Goal: Information Seeking & Learning: Learn about a topic

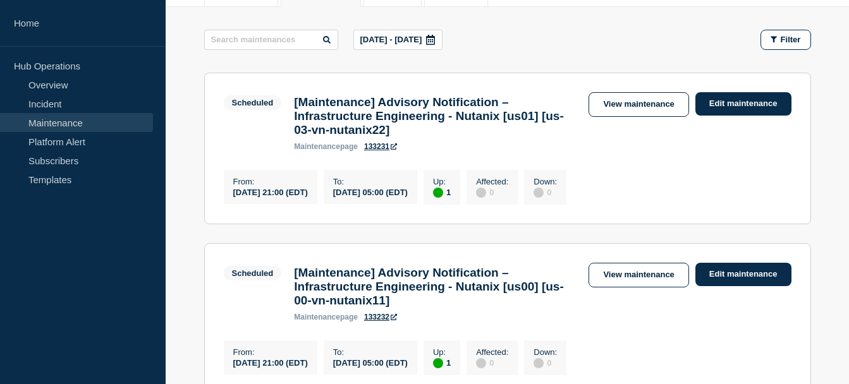
scroll to position [189, 0]
click at [436, 39] on icon at bounding box center [431, 40] width 10 height 10
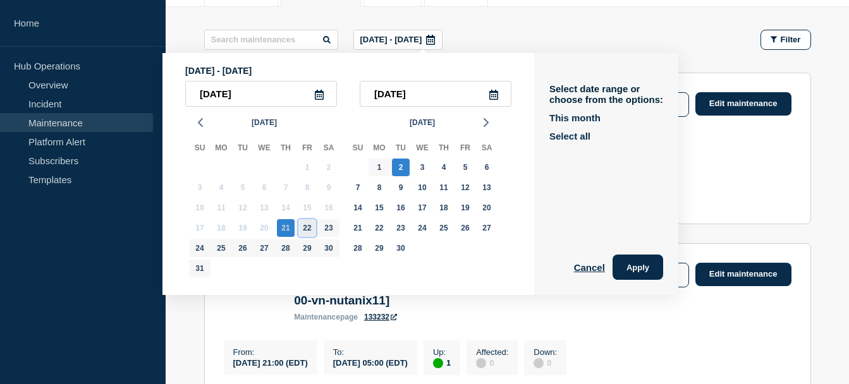
click at [309, 230] on div "22" at bounding box center [307, 228] width 18 height 18
type input "[DATE]"
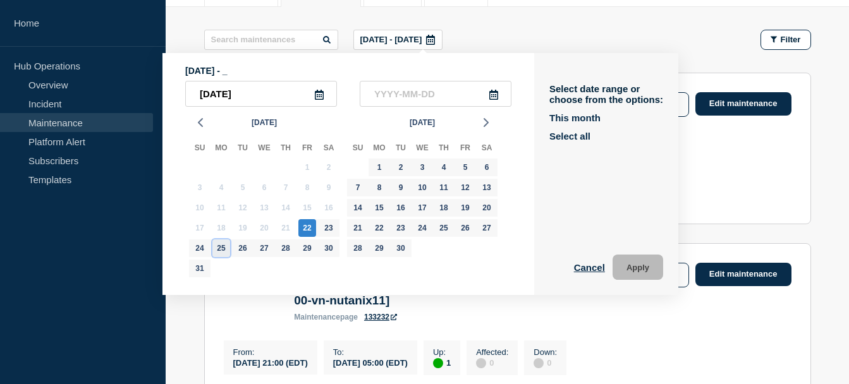
click at [224, 250] on div "25" at bounding box center [221, 249] width 18 height 18
type input "[DATE]"
click at [637, 270] on button "Apply" at bounding box center [638, 267] width 51 height 25
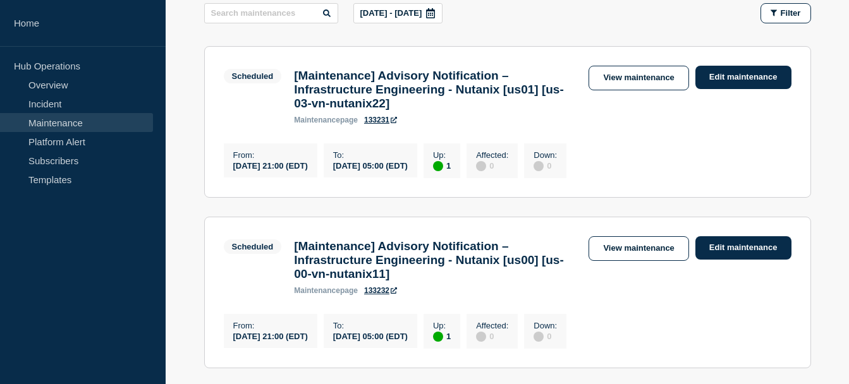
scroll to position [189, 0]
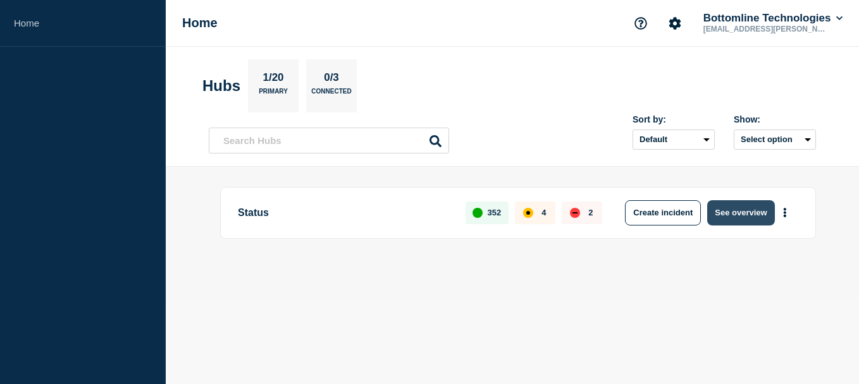
click at [730, 211] on button "See overview" at bounding box center [740, 212] width 67 height 25
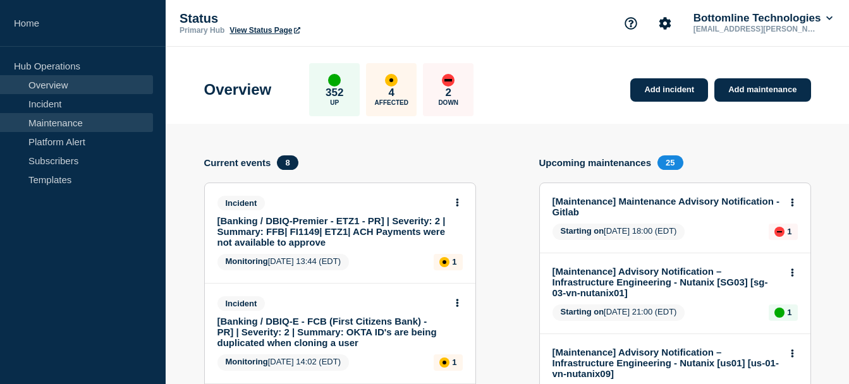
click at [31, 119] on link "Maintenance" at bounding box center [76, 122] width 153 height 19
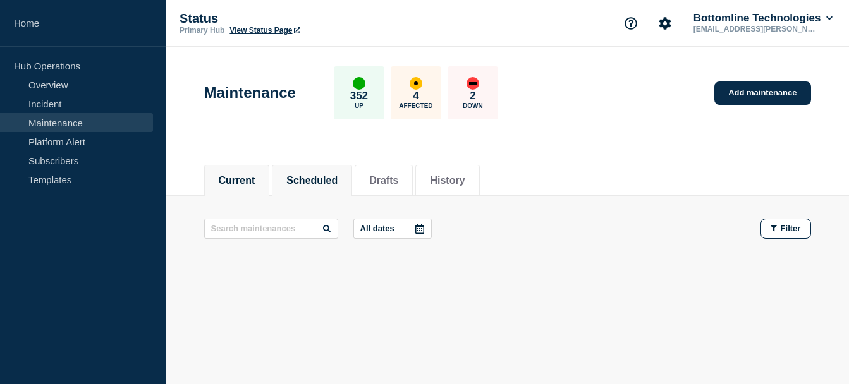
click at [309, 178] on button "Scheduled" at bounding box center [311, 180] width 51 height 11
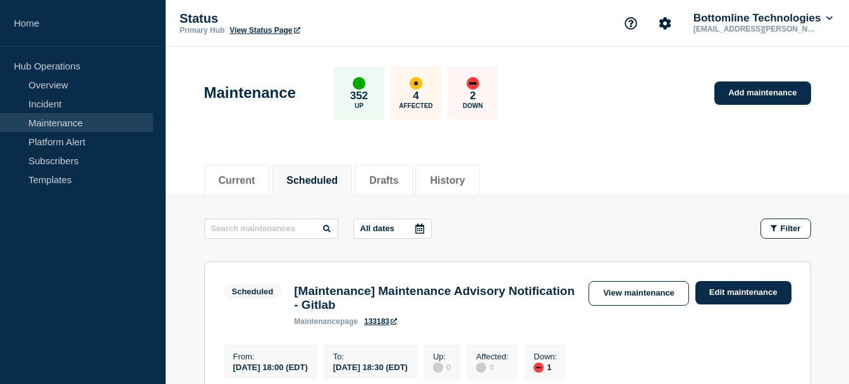
click at [425, 231] on icon at bounding box center [420, 229] width 10 height 10
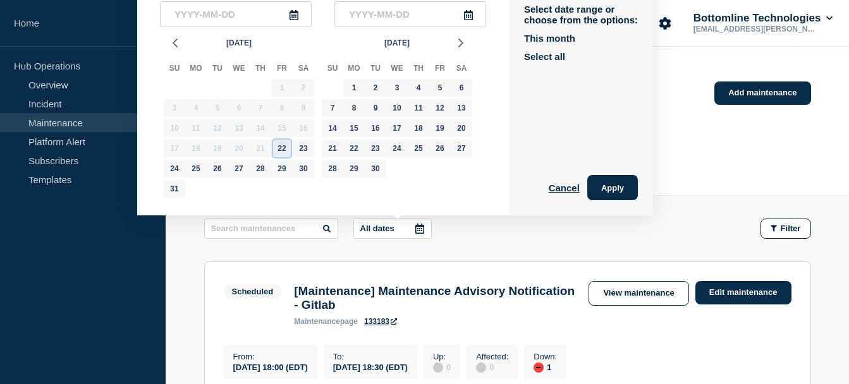
click at [285, 151] on div "22" at bounding box center [282, 149] width 18 height 18
type input "[DATE]"
click at [194, 173] on div "25" at bounding box center [196, 169] width 18 height 18
type input "[DATE]"
click at [612, 180] on button "Apply" at bounding box center [612, 187] width 51 height 25
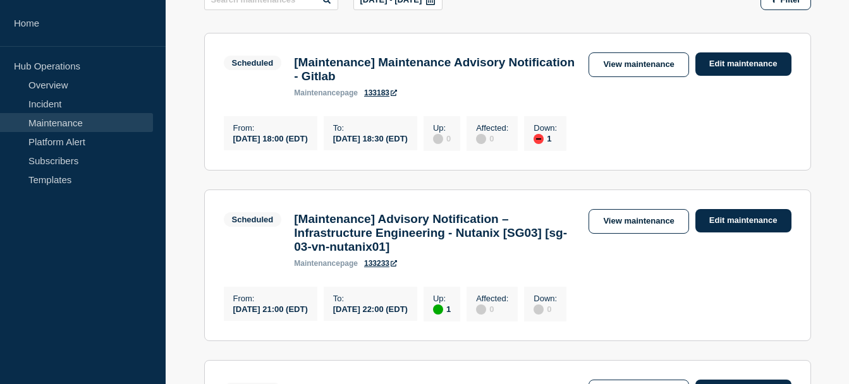
scroll to position [201, 0]
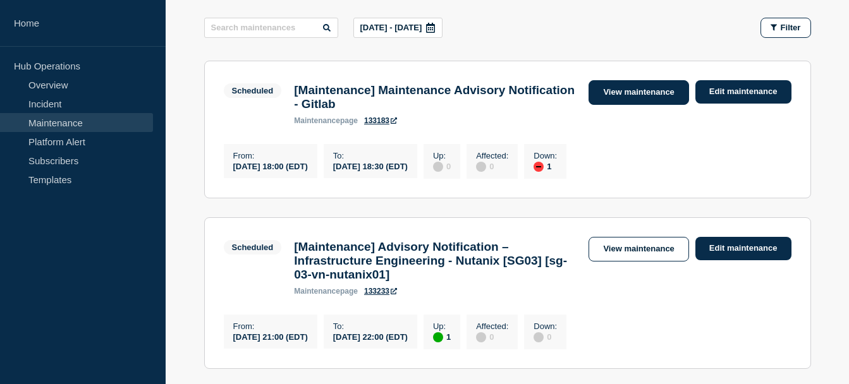
click at [639, 95] on link "View maintenance" at bounding box center [639, 92] width 100 height 25
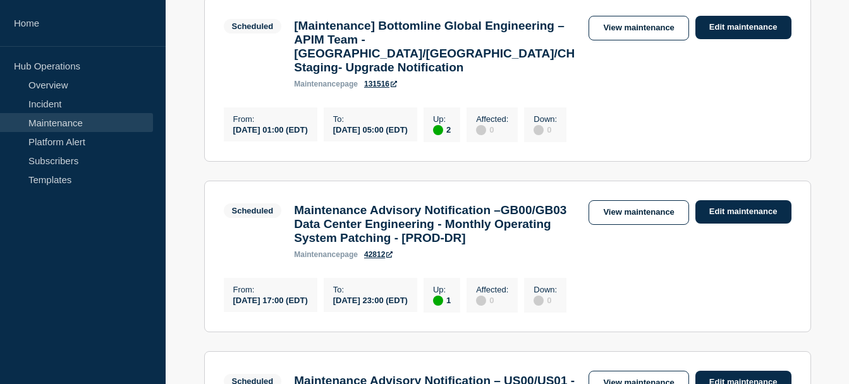
scroll to position [1253, 0]
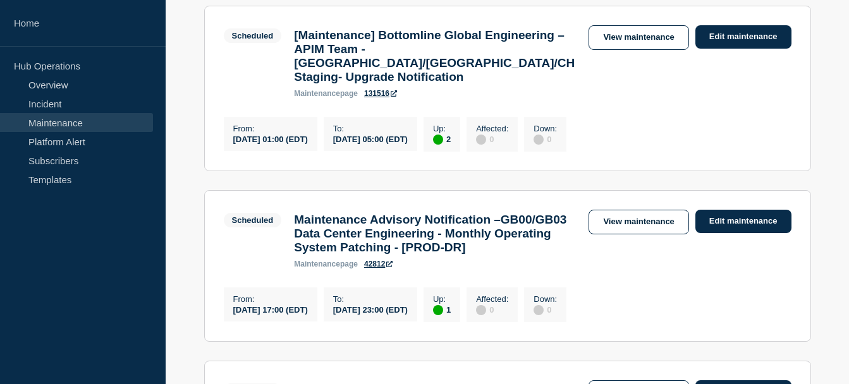
click at [503, 84] on h3 "[Maintenance] Bottomline Global Engineering – APIM Team - [GEOGRAPHIC_DATA]/[GE…" at bounding box center [435, 56] width 282 height 56
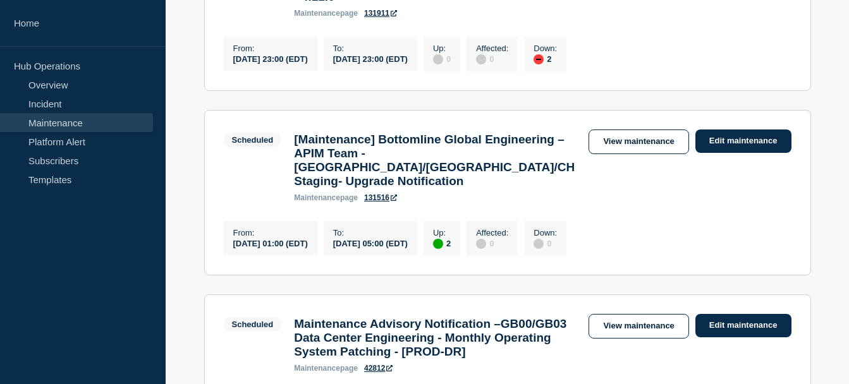
scroll to position [1125, 0]
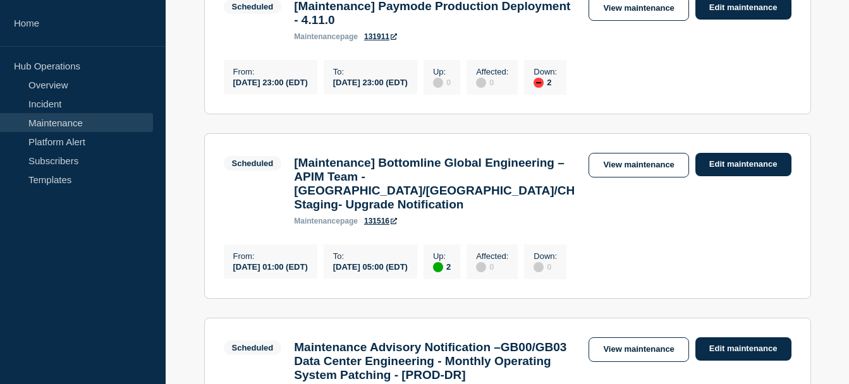
click at [449, 212] on h3 "[Maintenance] Bottomline Global Engineering – APIM Team - [GEOGRAPHIC_DATA]/[GE…" at bounding box center [435, 184] width 282 height 56
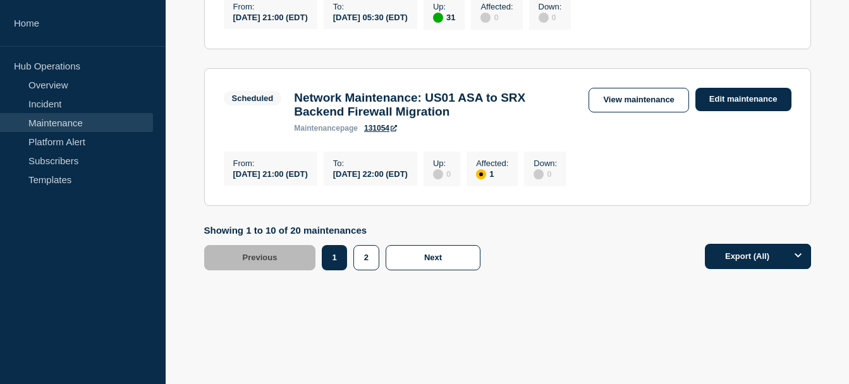
scroll to position [1834, 0]
click at [366, 259] on button "2" at bounding box center [366, 257] width 26 height 25
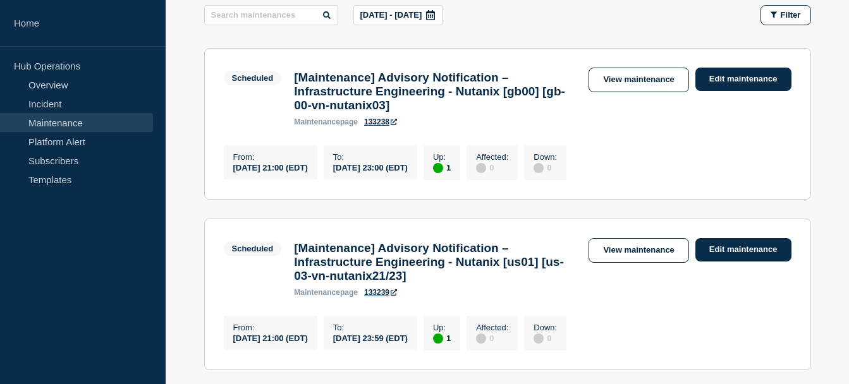
scroll to position [215, 0]
